Goal: Entertainment & Leisure: Consume media (video, audio)

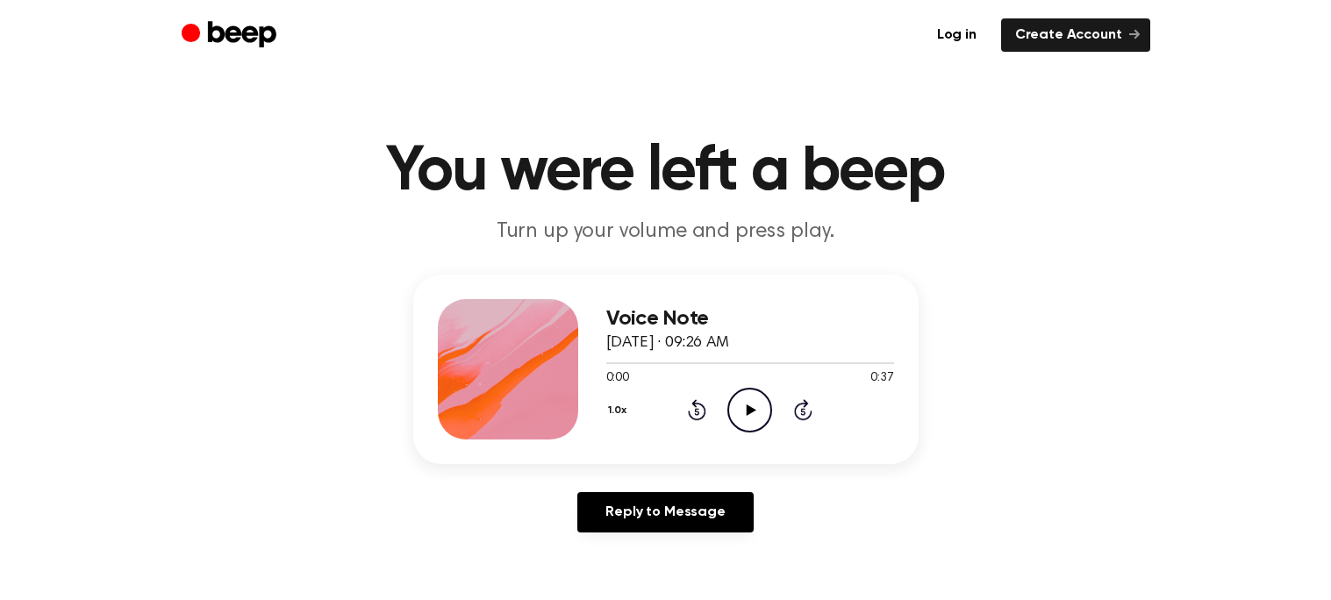
click at [698, 417] on icon at bounding box center [697, 409] width 18 height 21
click at [740, 405] on icon "Play Audio" at bounding box center [749, 410] width 45 height 45
click at [802, 409] on icon at bounding box center [803, 412] width 4 height 7
click at [743, 410] on icon "Pause Audio" at bounding box center [749, 410] width 45 height 45
click at [694, 405] on icon at bounding box center [697, 409] width 18 height 21
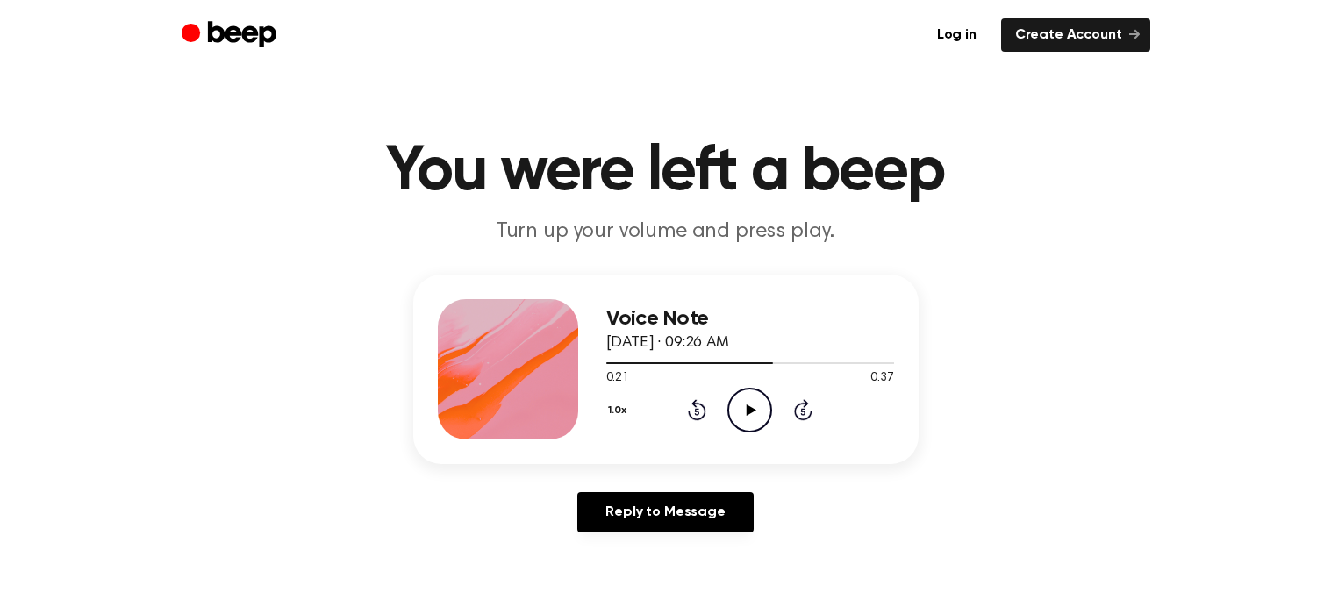
click at [742, 413] on icon "Play Audio" at bounding box center [749, 410] width 45 height 45
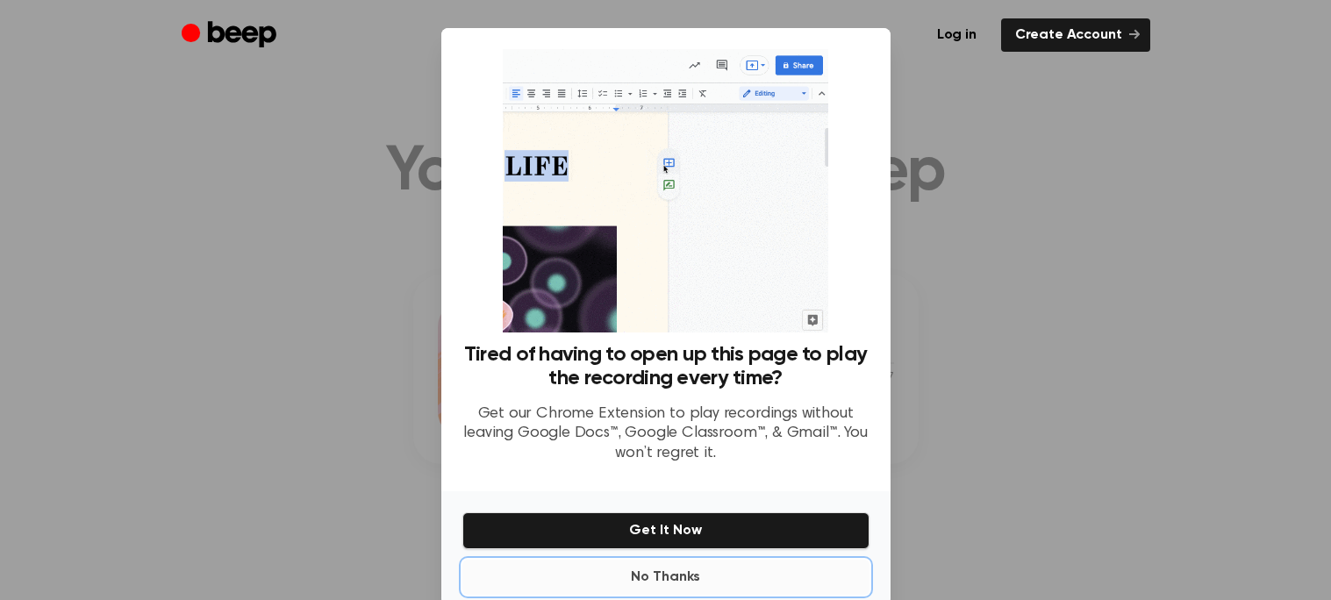
click at [654, 583] on button "No Thanks" at bounding box center [665, 577] width 407 height 35
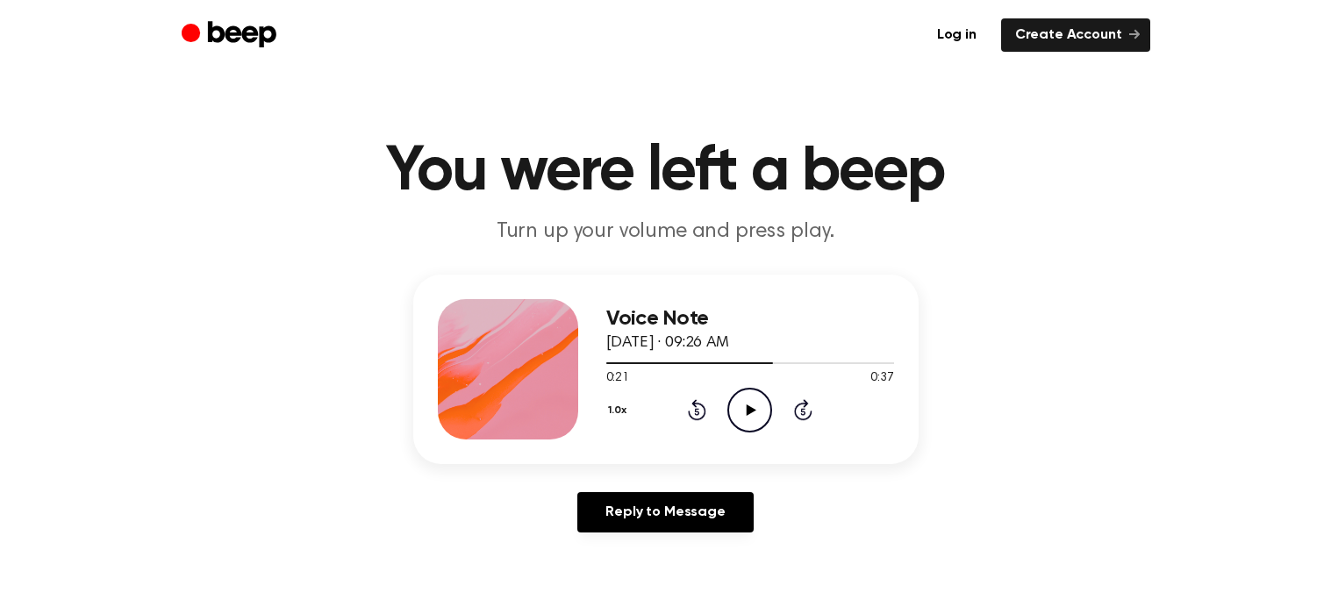
click at [749, 426] on icon "Play Audio" at bounding box center [749, 410] width 45 height 45
click at [697, 411] on icon at bounding box center [697, 412] width 4 height 7
click at [743, 413] on icon "Pause Audio" at bounding box center [749, 410] width 45 height 45
click at [694, 408] on icon "Rewind 5 seconds" at bounding box center [696, 409] width 19 height 23
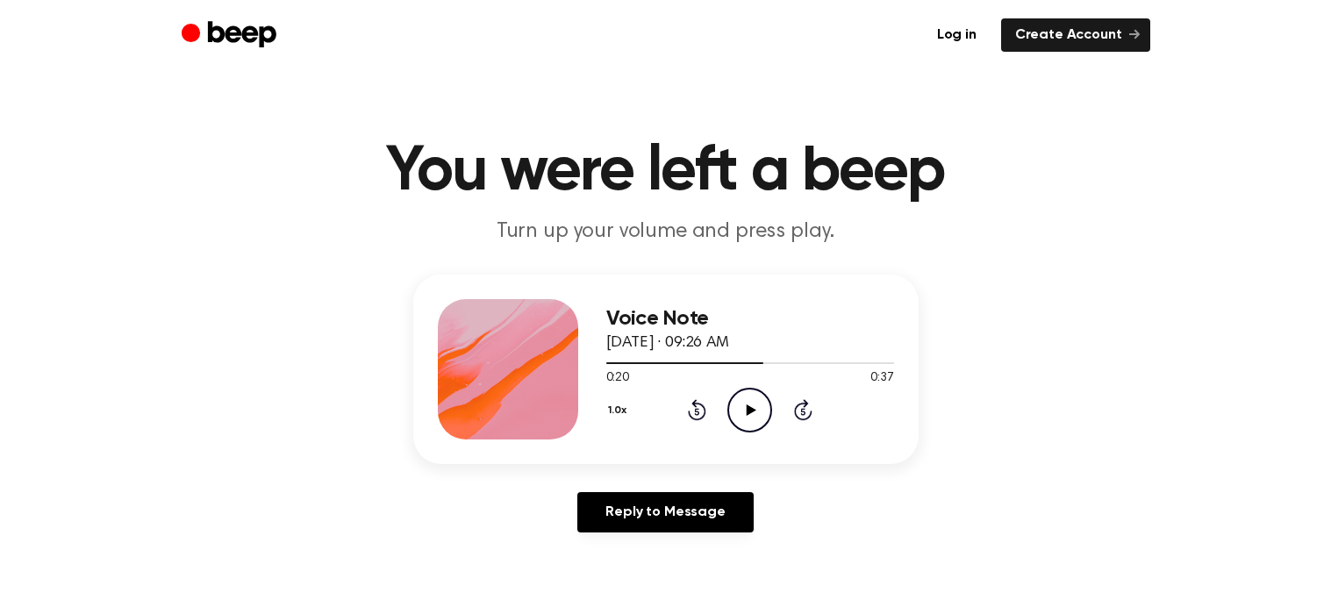
click at [745, 419] on icon "Play Audio" at bounding box center [749, 410] width 45 height 45
click at [745, 419] on icon "Pause Audio" at bounding box center [749, 410] width 45 height 45
click at [699, 413] on icon at bounding box center [697, 412] width 4 height 7
click at [759, 417] on icon "Play Audio" at bounding box center [749, 410] width 45 height 45
click at [759, 417] on icon "Pause Audio" at bounding box center [749, 410] width 45 height 45
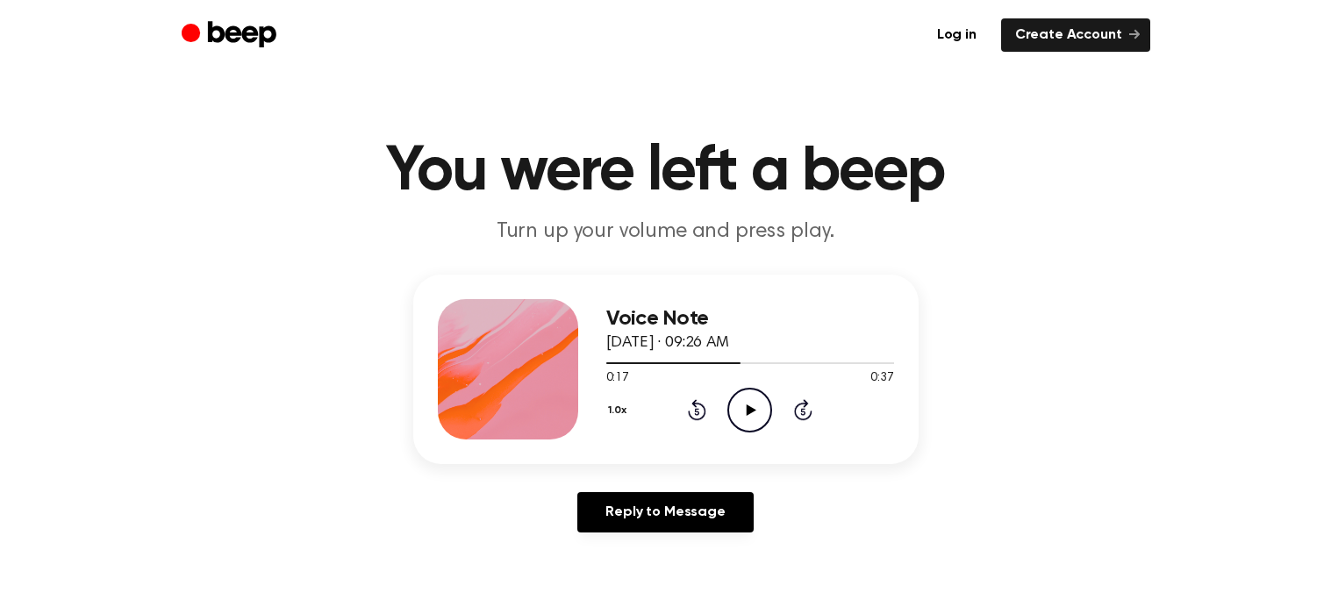
click at [759, 417] on icon "Play Audio" at bounding box center [749, 410] width 45 height 45
click at [759, 417] on icon "Pause Audio" at bounding box center [749, 410] width 45 height 45
click at [770, 441] on div "Voice Note [DATE] · 09:26 AM 0:18 0:37 Your browser does not support the [objec…" at bounding box center [665, 370] width 505 height 190
click at [753, 398] on icon "Play Audio" at bounding box center [749, 410] width 45 height 45
click at [748, 417] on icon "Pause Audio" at bounding box center [749, 410] width 45 height 45
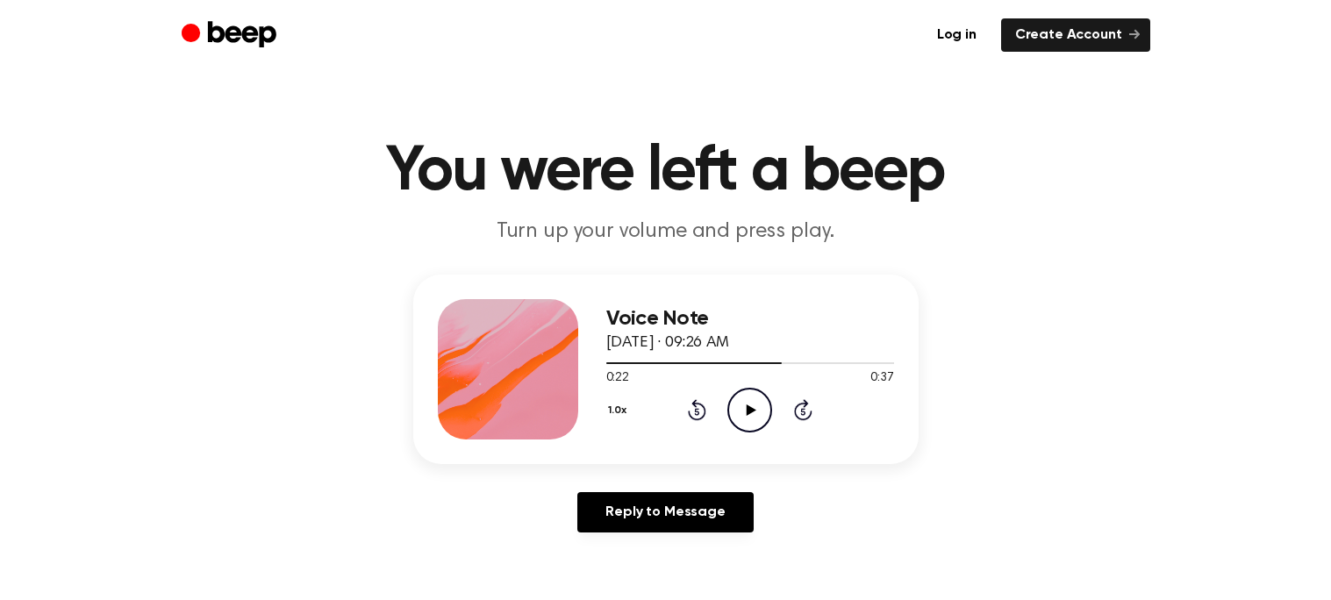
click at [698, 417] on icon "Rewind 5 seconds" at bounding box center [696, 409] width 19 height 23
click at [753, 419] on icon "Play Audio" at bounding box center [749, 410] width 45 height 45
click at [753, 419] on icon "Pause Audio" at bounding box center [749, 410] width 45 height 45
click at [704, 412] on icon at bounding box center [697, 409] width 18 height 21
click at [746, 416] on icon "Play Audio" at bounding box center [749, 410] width 45 height 45
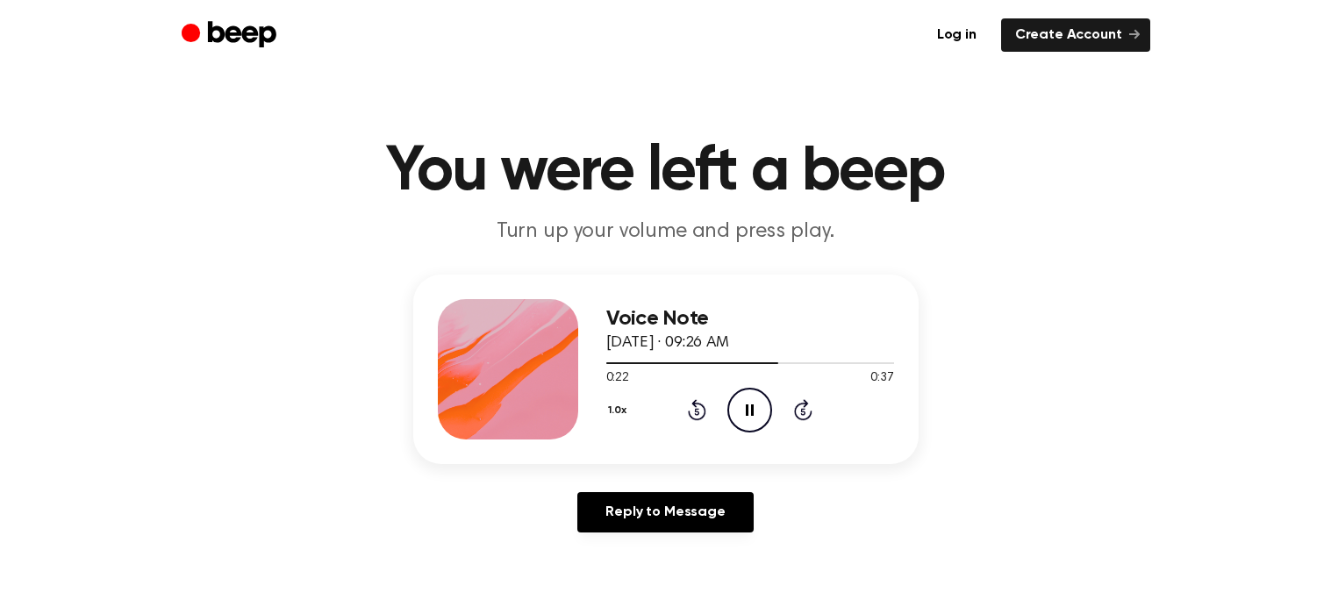
click at [746, 418] on icon "Pause Audio" at bounding box center [749, 410] width 45 height 45
